Goal: Check status

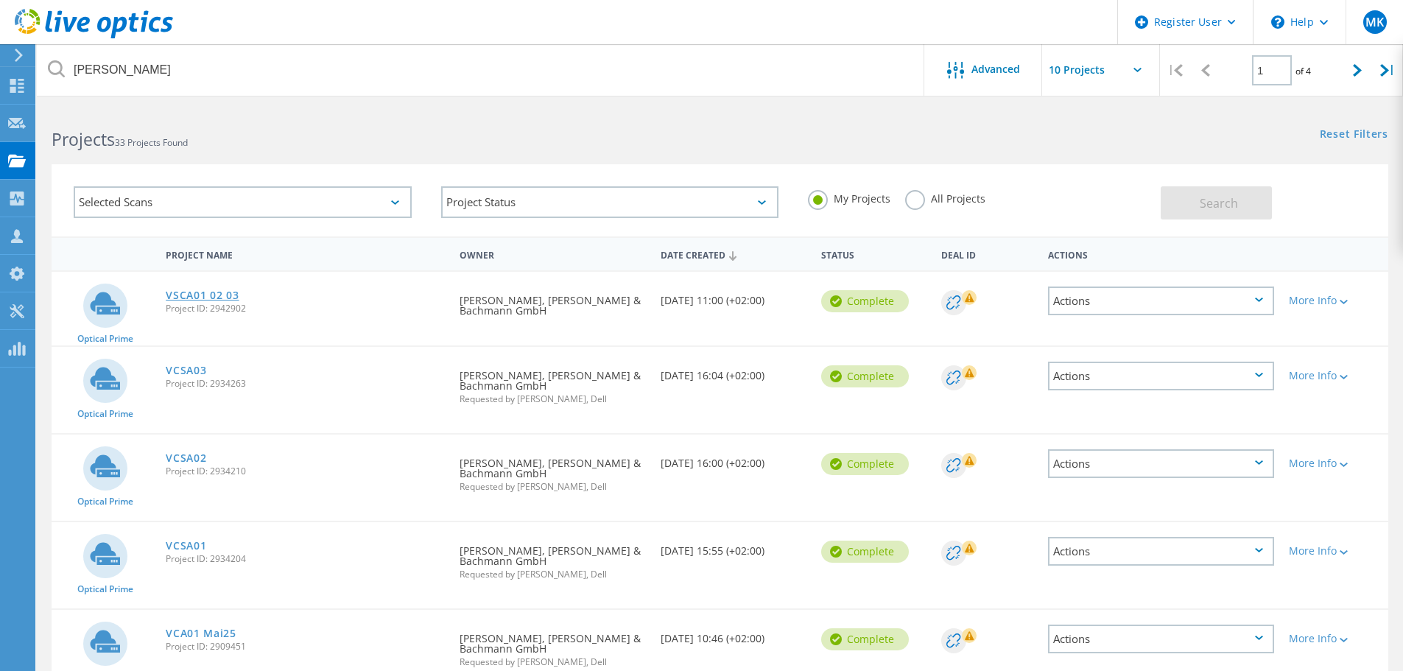
click at [218, 293] on link "VSCA01 02 03" at bounding box center [202, 295] width 73 height 10
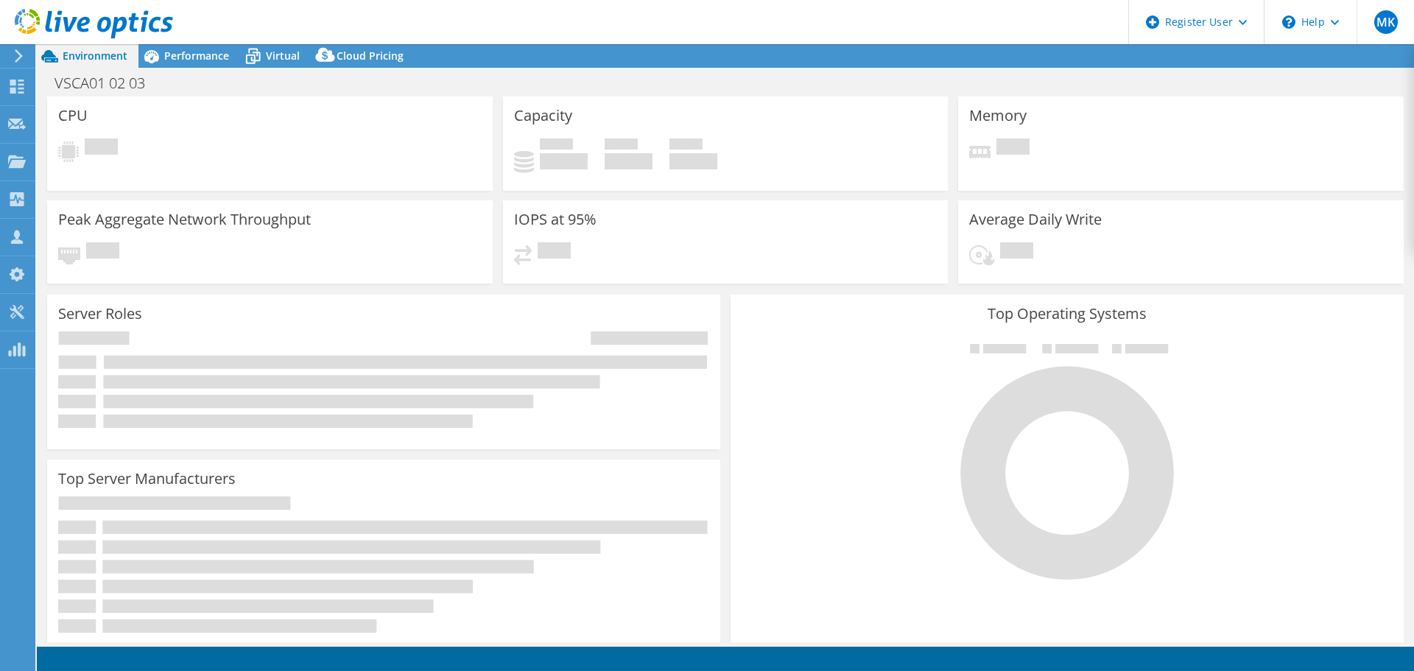
select select "EUFrankfurt"
select select "USD"
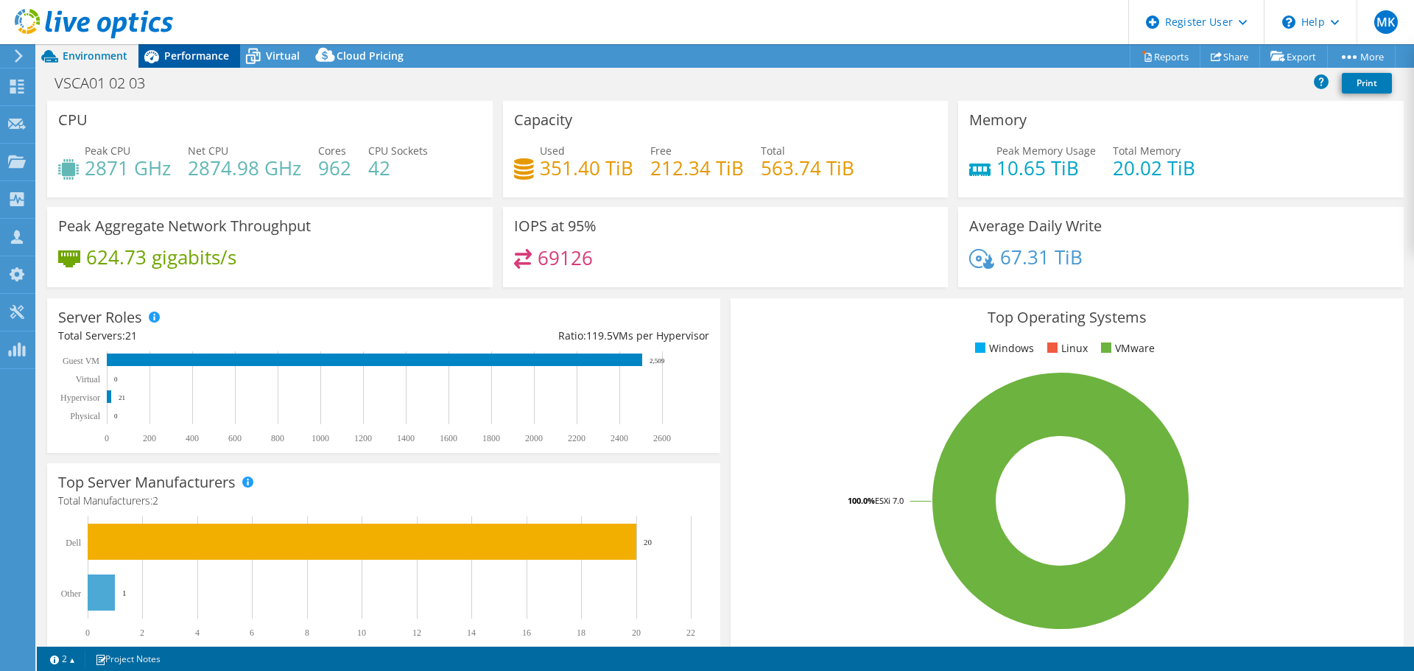
click at [210, 54] on span "Performance" at bounding box center [196, 56] width 65 height 14
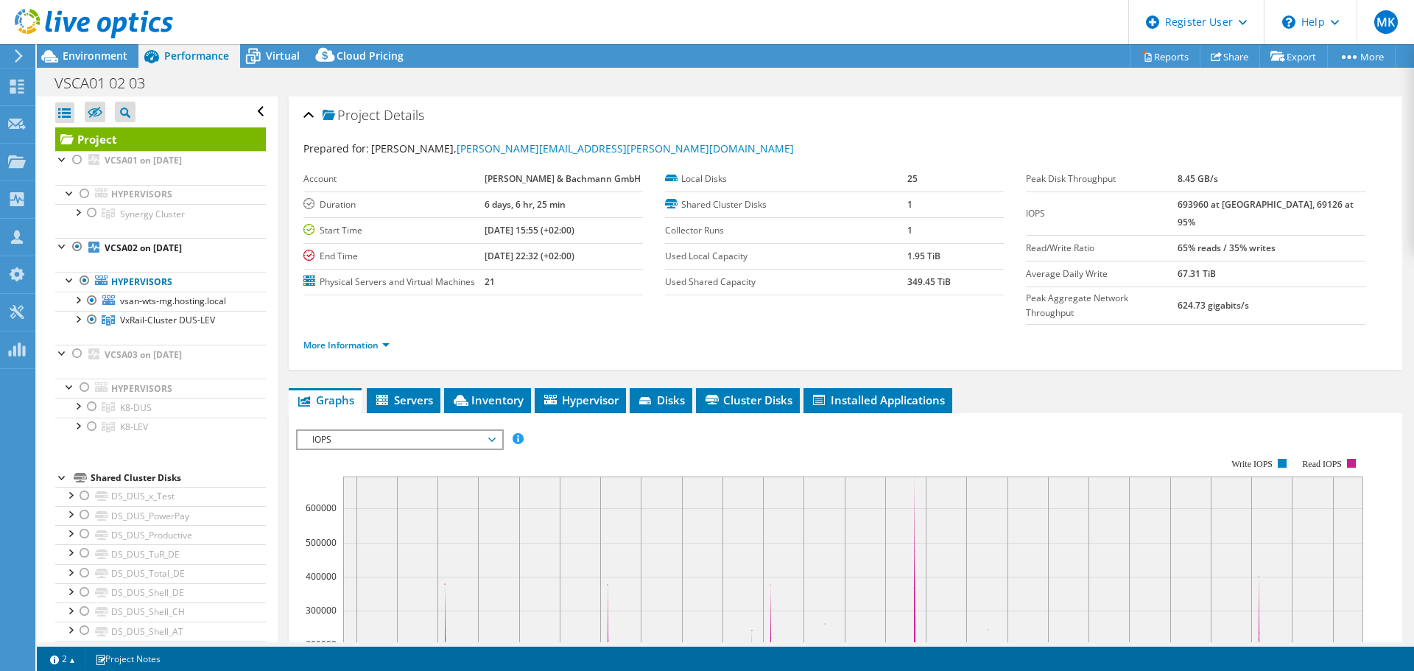
click at [390, 337] on li "More Information" at bounding box center [350, 345] width 95 height 16
click at [390, 339] on link "More Information" at bounding box center [346, 345] width 86 height 13
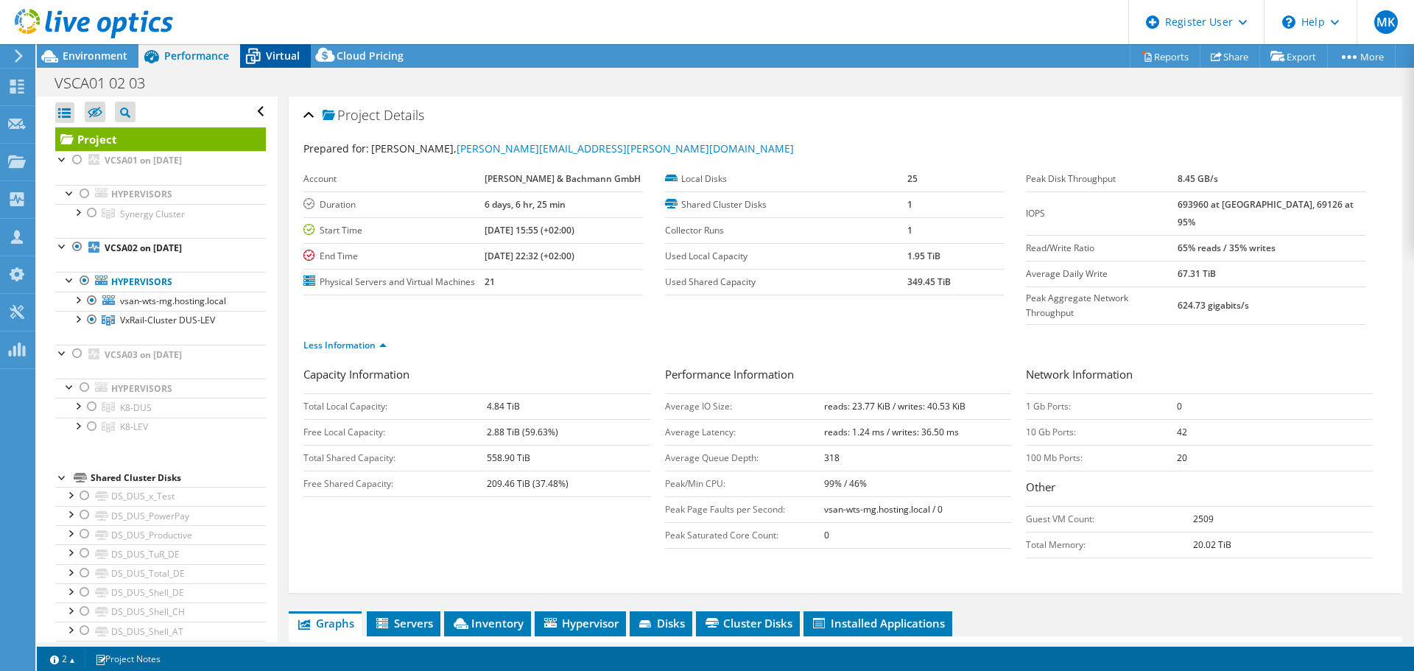
click at [284, 66] on div "Virtual" at bounding box center [275, 56] width 71 height 24
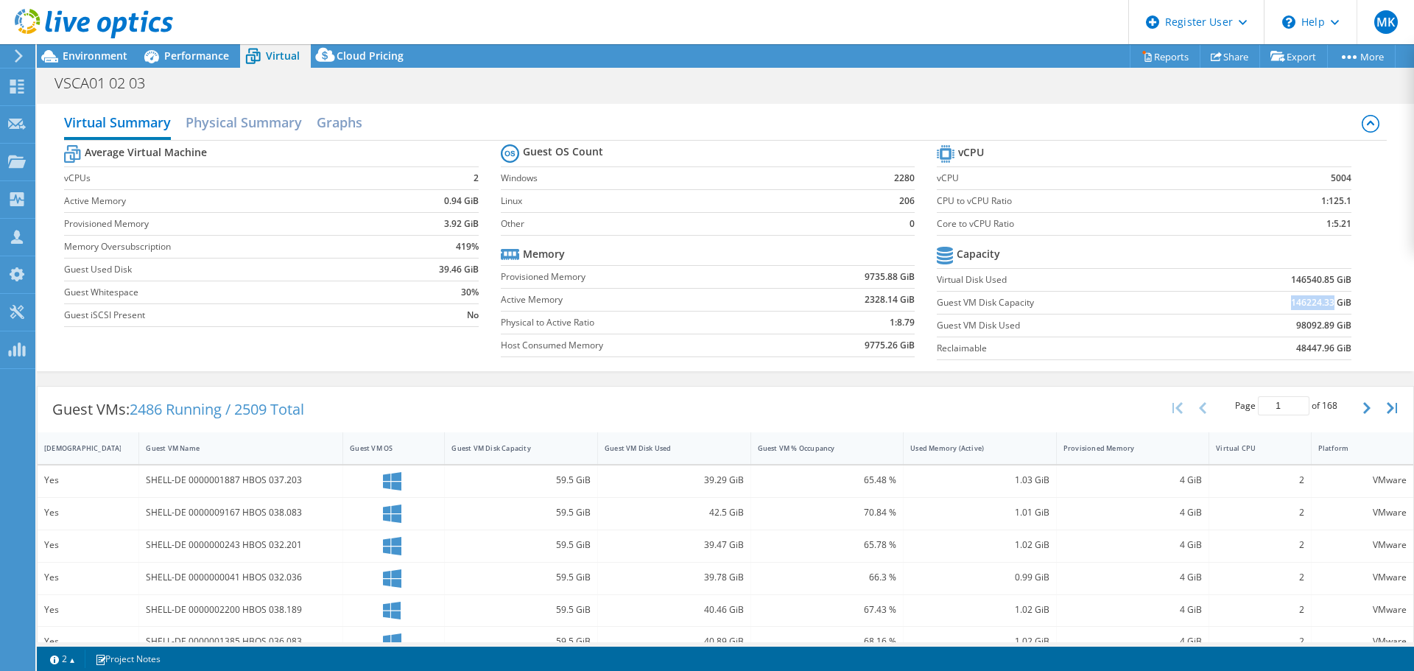
drag, startPoint x: 1280, startPoint y: 296, endPoint x: 1321, endPoint y: 296, distance: 41.2
click at [1321, 296] on b "146224.33 GiB" at bounding box center [1321, 302] width 60 height 15
click at [1026, 17] on header "MK Dell User Marco Knuettel Marco.Knuettel@dell.com Dell My Profile Log Out \n …" at bounding box center [707, 22] width 1414 height 44
click at [1004, 353] on label "Reclaimable" at bounding box center [1068, 348] width 263 height 15
click at [183, 58] on span "Performance" at bounding box center [196, 56] width 65 height 14
